Goal: Task Accomplishment & Management: Manage account settings

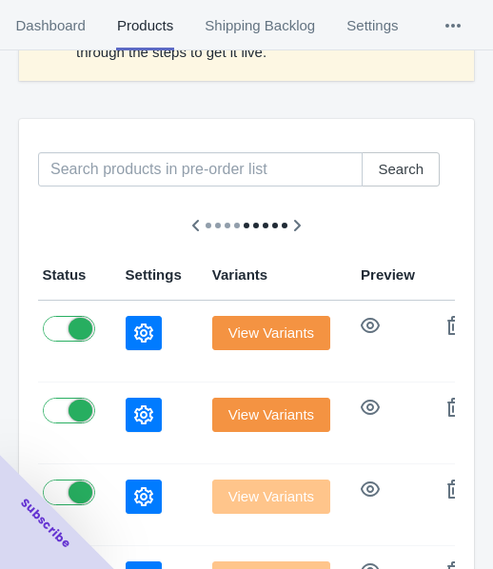
scroll to position [286, 0]
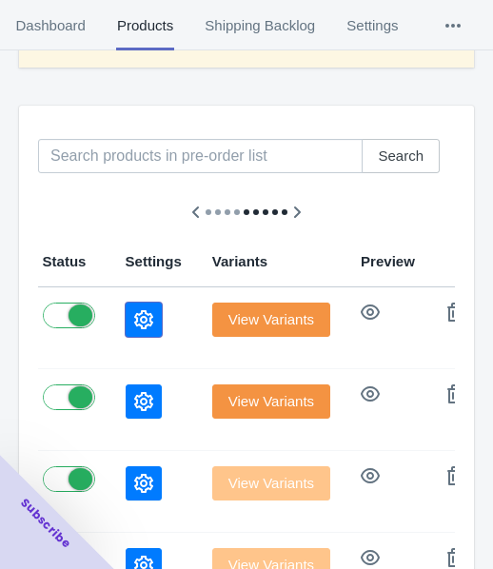
click at [134, 325] on icon "button" at bounding box center [143, 319] width 19 height 19
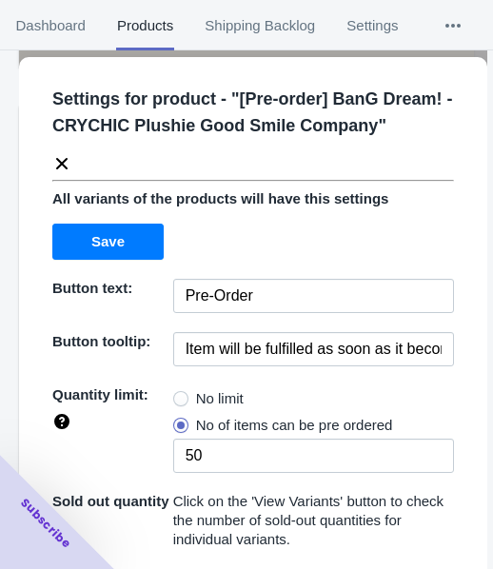
click at [219, 394] on span "No limit" at bounding box center [220, 398] width 48 height 19
click at [179, 394] on input "No limit" at bounding box center [178, 394] width 1 height 1
radio input "true"
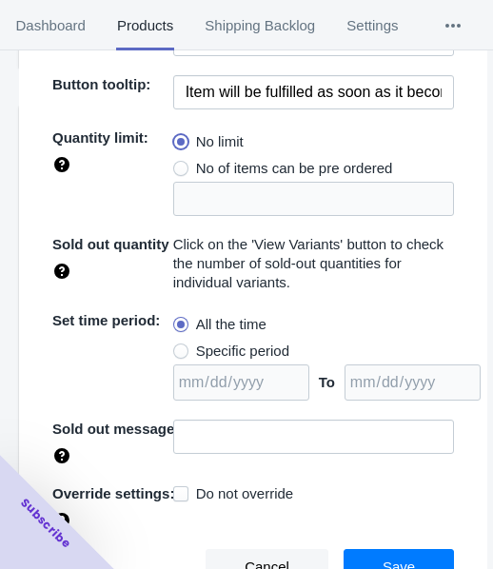
scroll to position [262, 0]
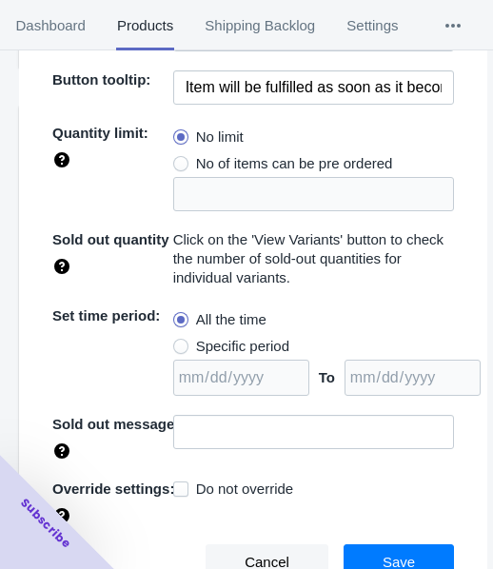
click at [259, 344] on span "Specific period" at bounding box center [242, 346] width 93 height 19
click at [179, 343] on input "Specific period" at bounding box center [178, 342] width 1 height 1
radio input "true"
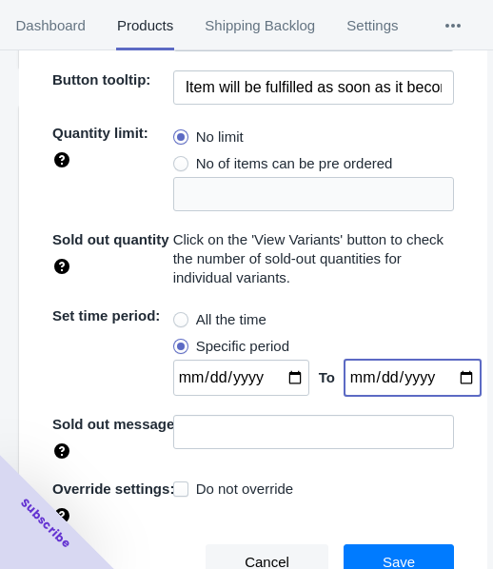
click at [447, 378] on input "date" at bounding box center [413, 378] width 136 height 36
type input "[DATE]"
click at [281, 376] on input "date" at bounding box center [241, 378] width 136 height 36
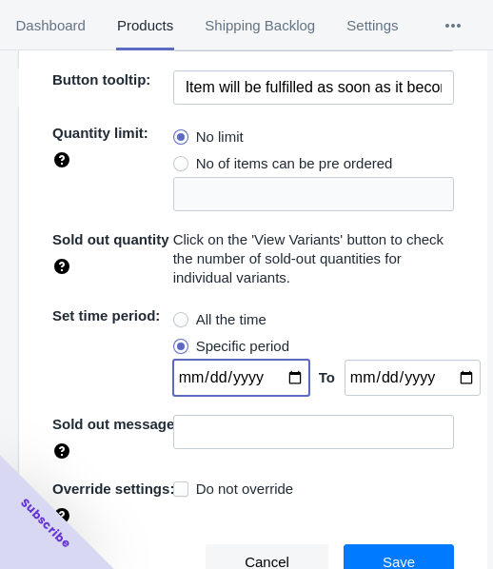
type input "[DATE]"
click at [367, 548] on button "Save" at bounding box center [399, 563] width 110 height 36
